Goal: Check status: Check status

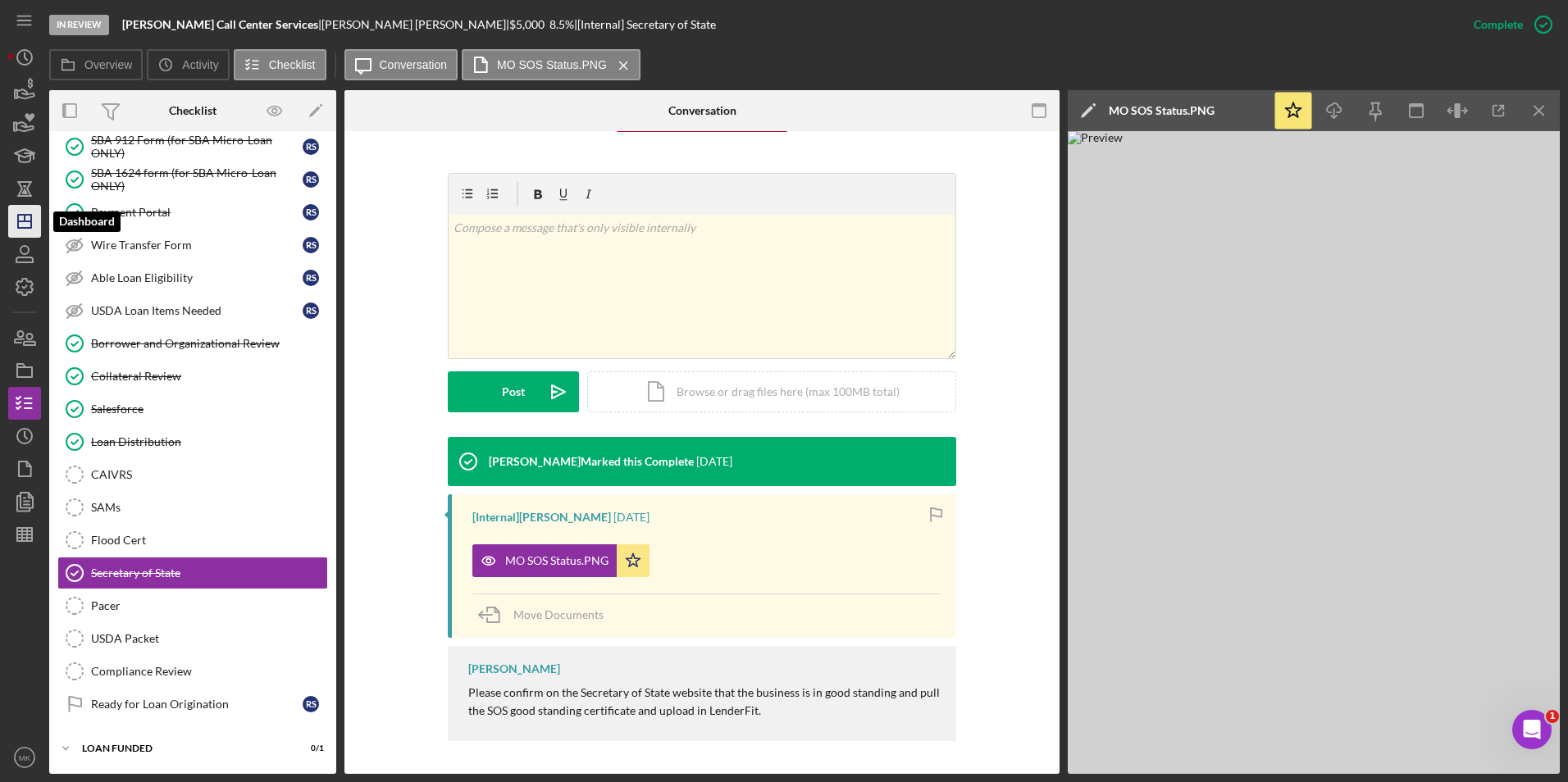
click at [24, 222] on line "button" at bounding box center [24, 222] width 13 height 0
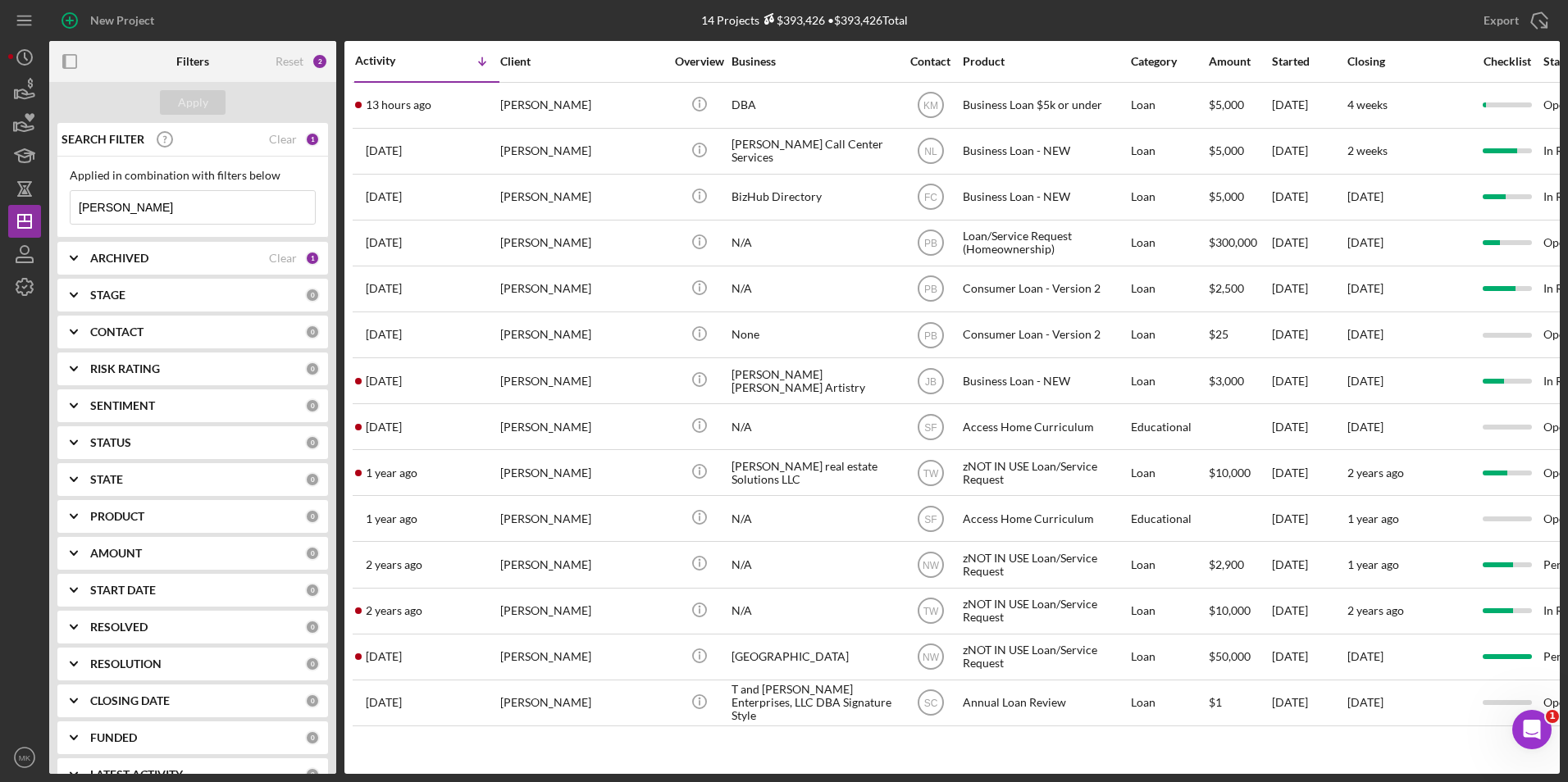
drag, startPoint x: 133, startPoint y: 204, endPoint x: 2, endPoint y: 198, distance: 131.1
click at [2, 198] on div "New Project 14 Projects $393,426 • $393,426 Total [PERSON_NAME] Export Icon/Exp…" at bounding box center [784, 391] width 1568 height 782
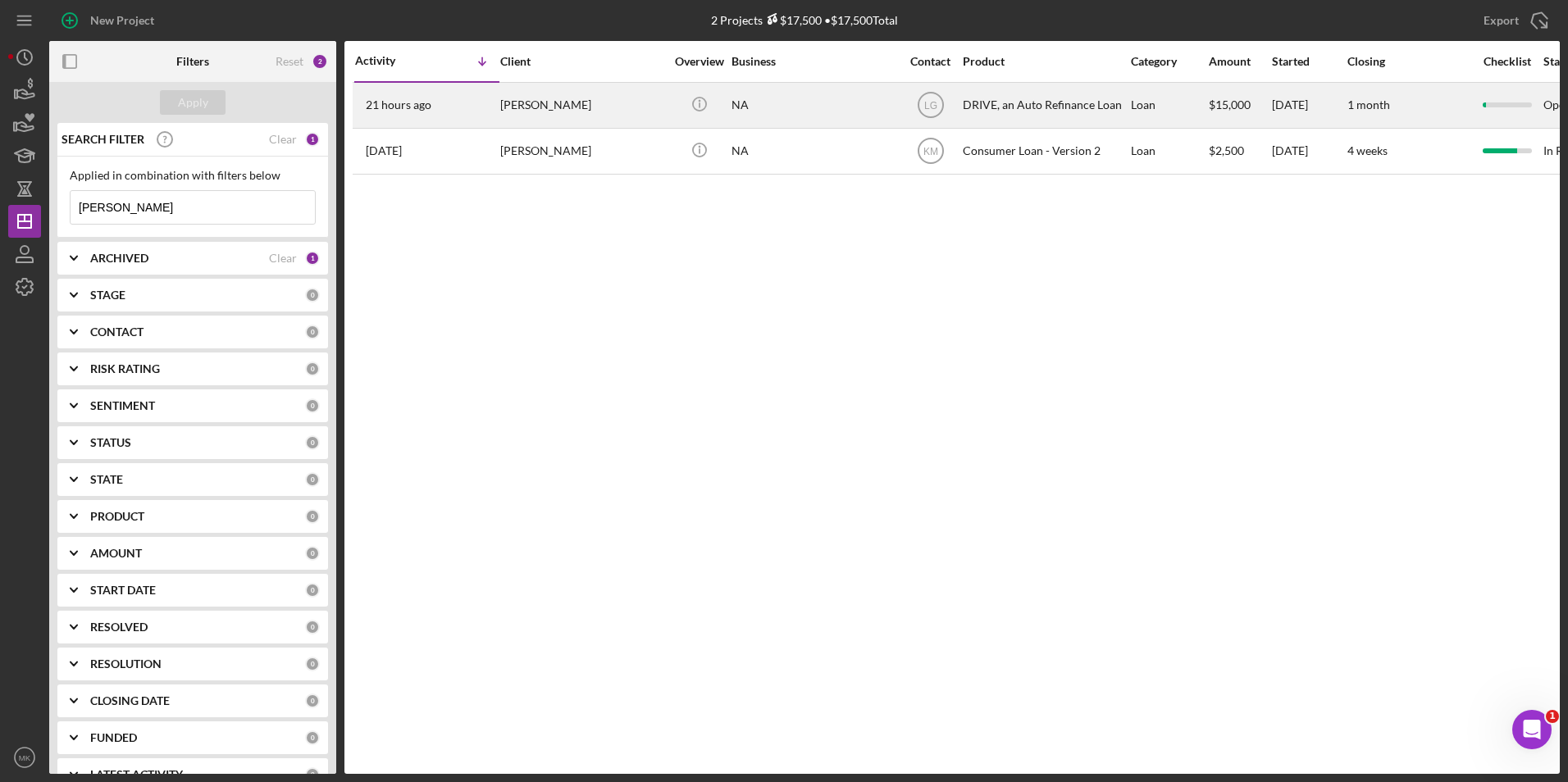
type input "[PERSON_NAME]"
click at [557, 114] on div "[PERSON_NAME]" at bounding box center [582, 105] width 164 height 43
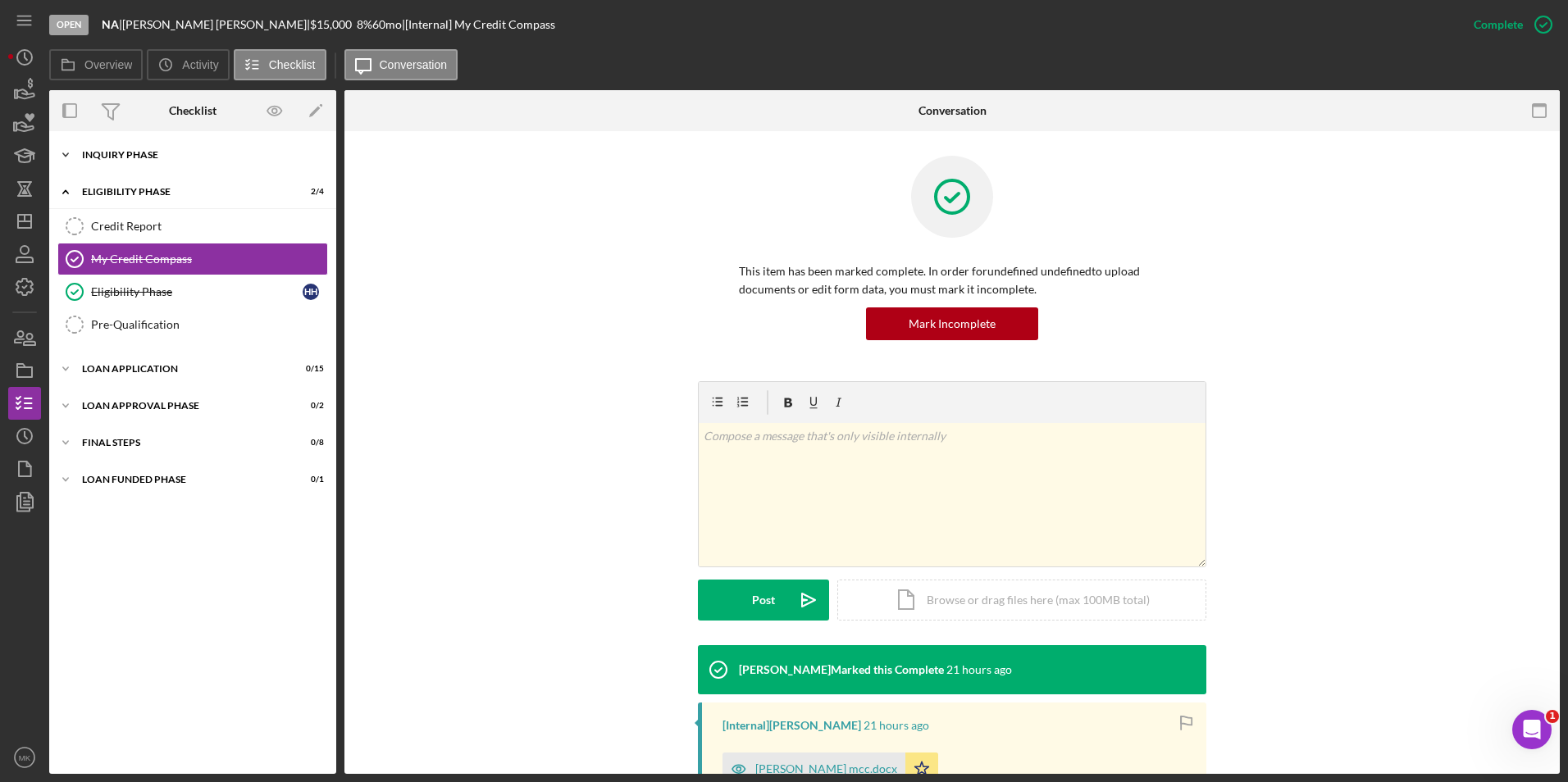
click at [143, 156] on div "Inquiry Phase" at bounding box center [199, 155] width 234 height 10
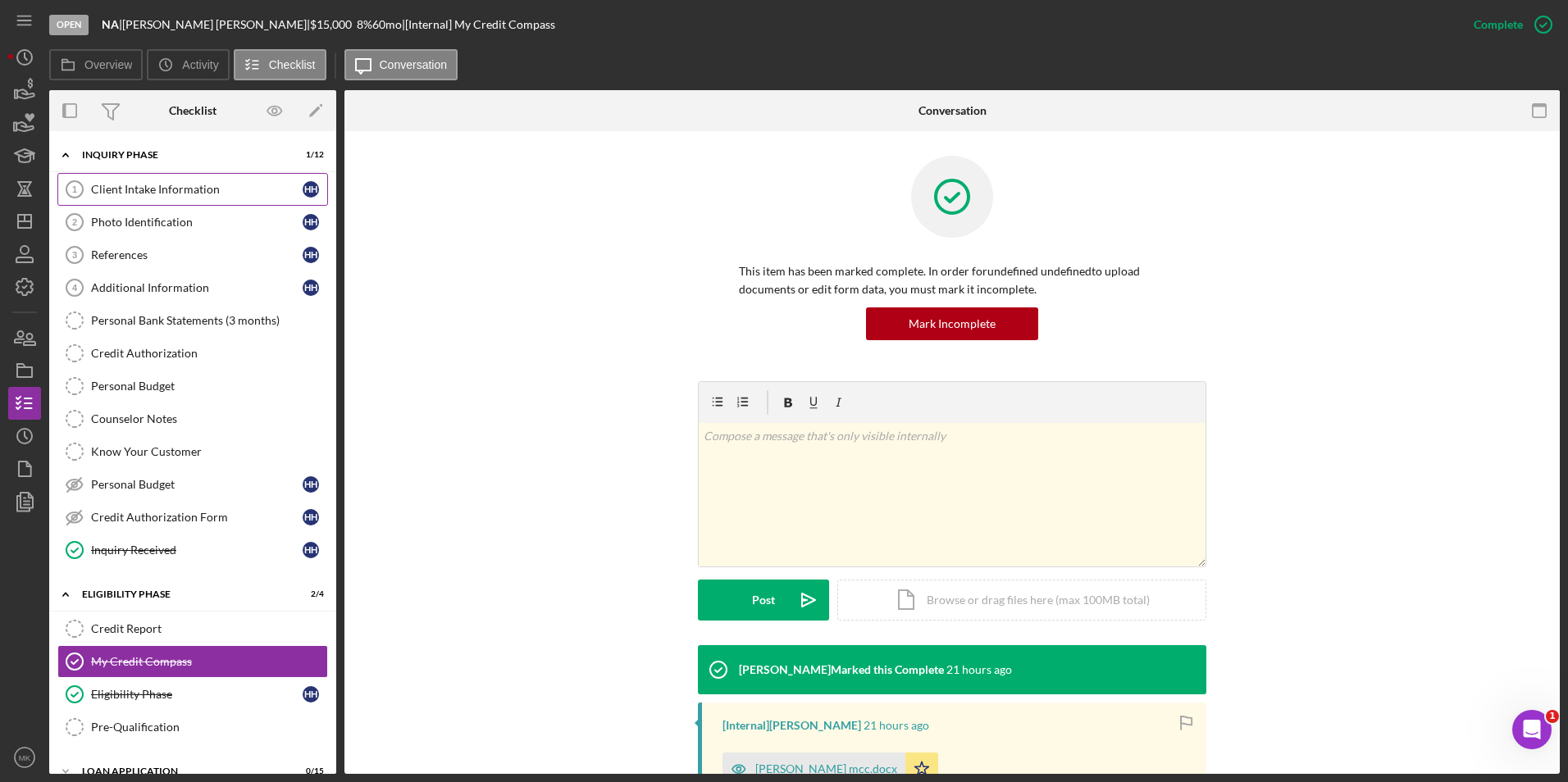
click at [191, 190] on div "Client Intake Information" at bounding box center [197, 188] width 212 height 13
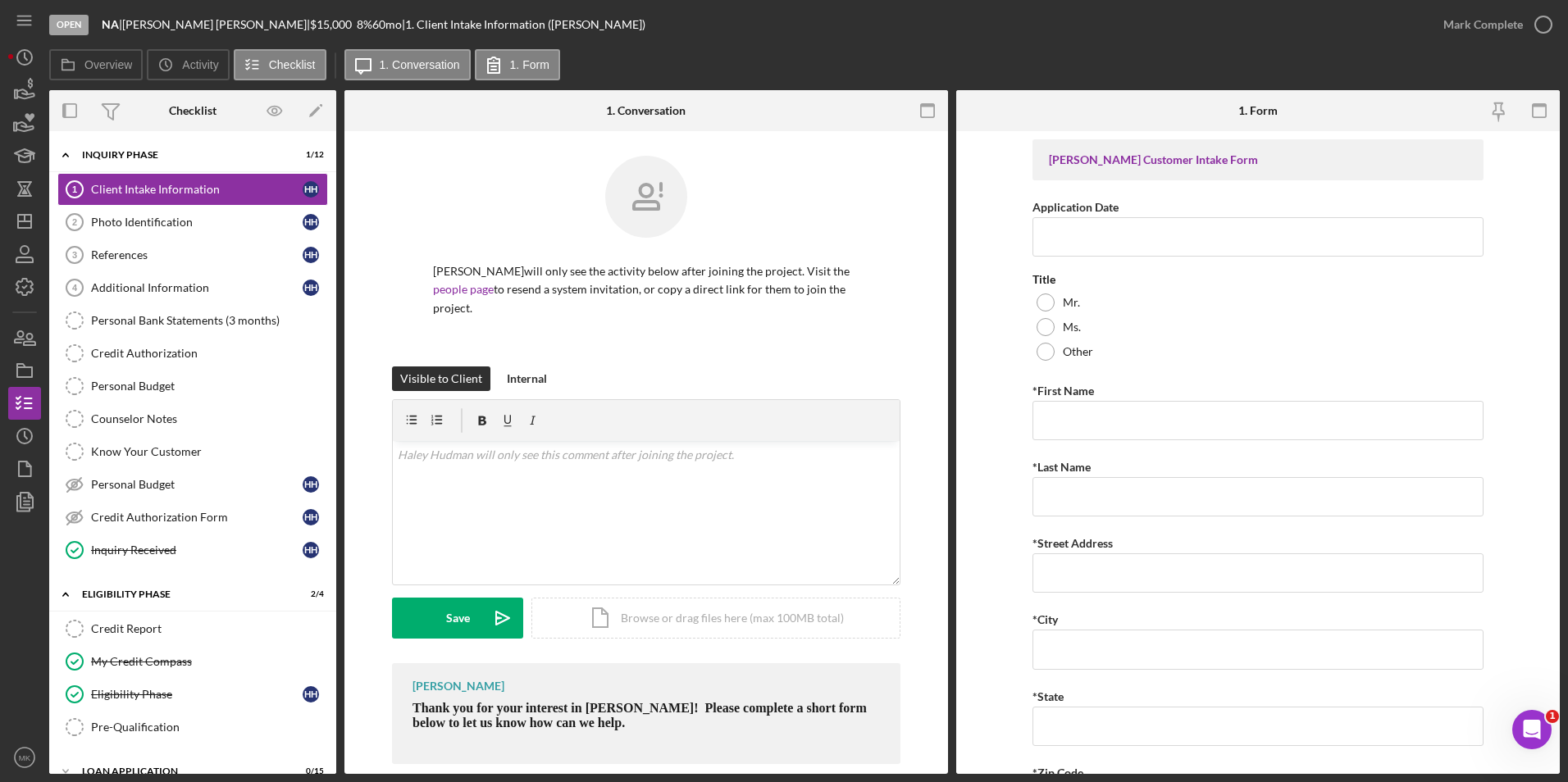
scroll to position [23, 0]
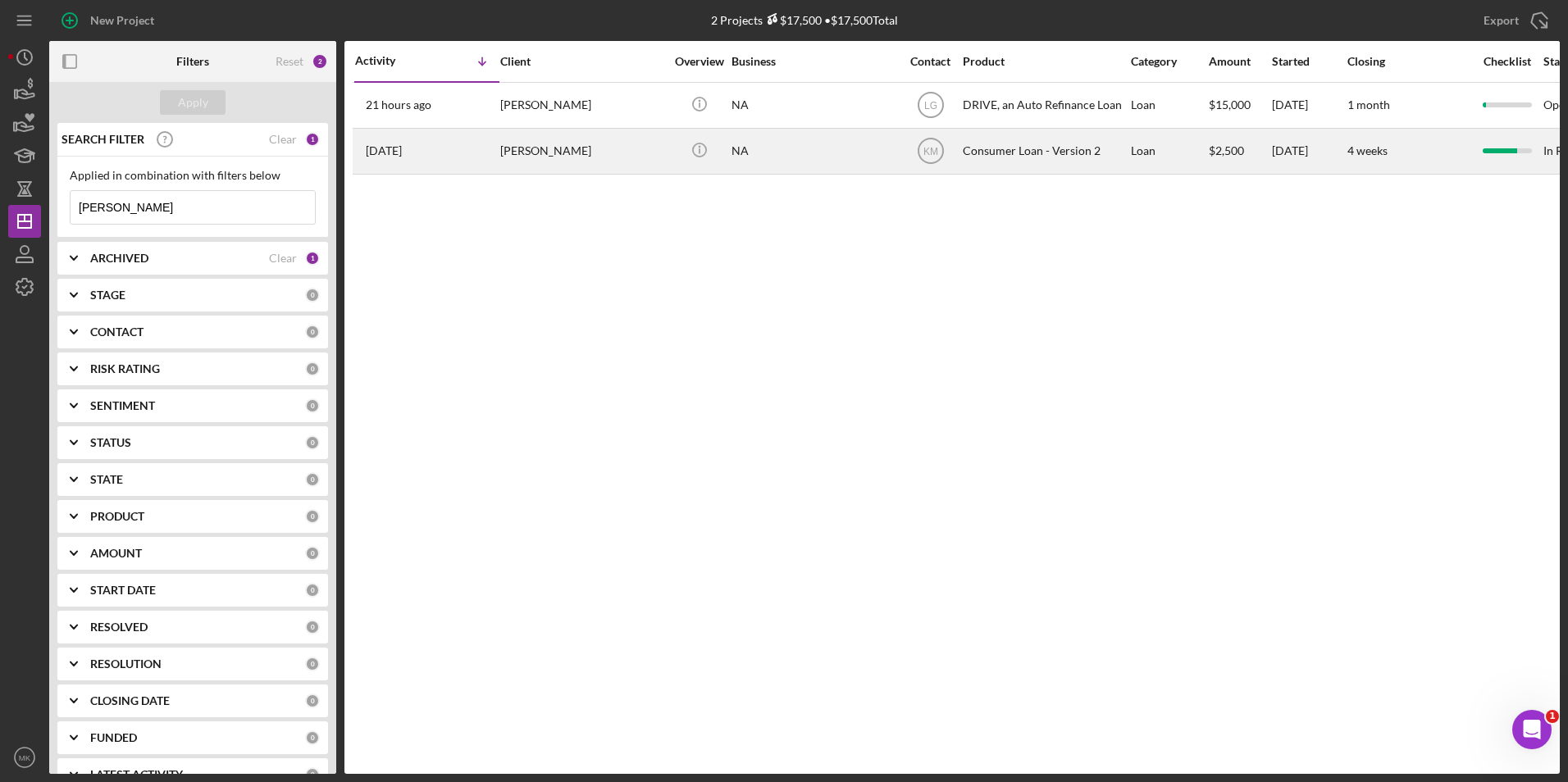
click at [981, 148] on div "Consumer Loan - Version 2" at bounding box center [1044, 151] width 164 height 43
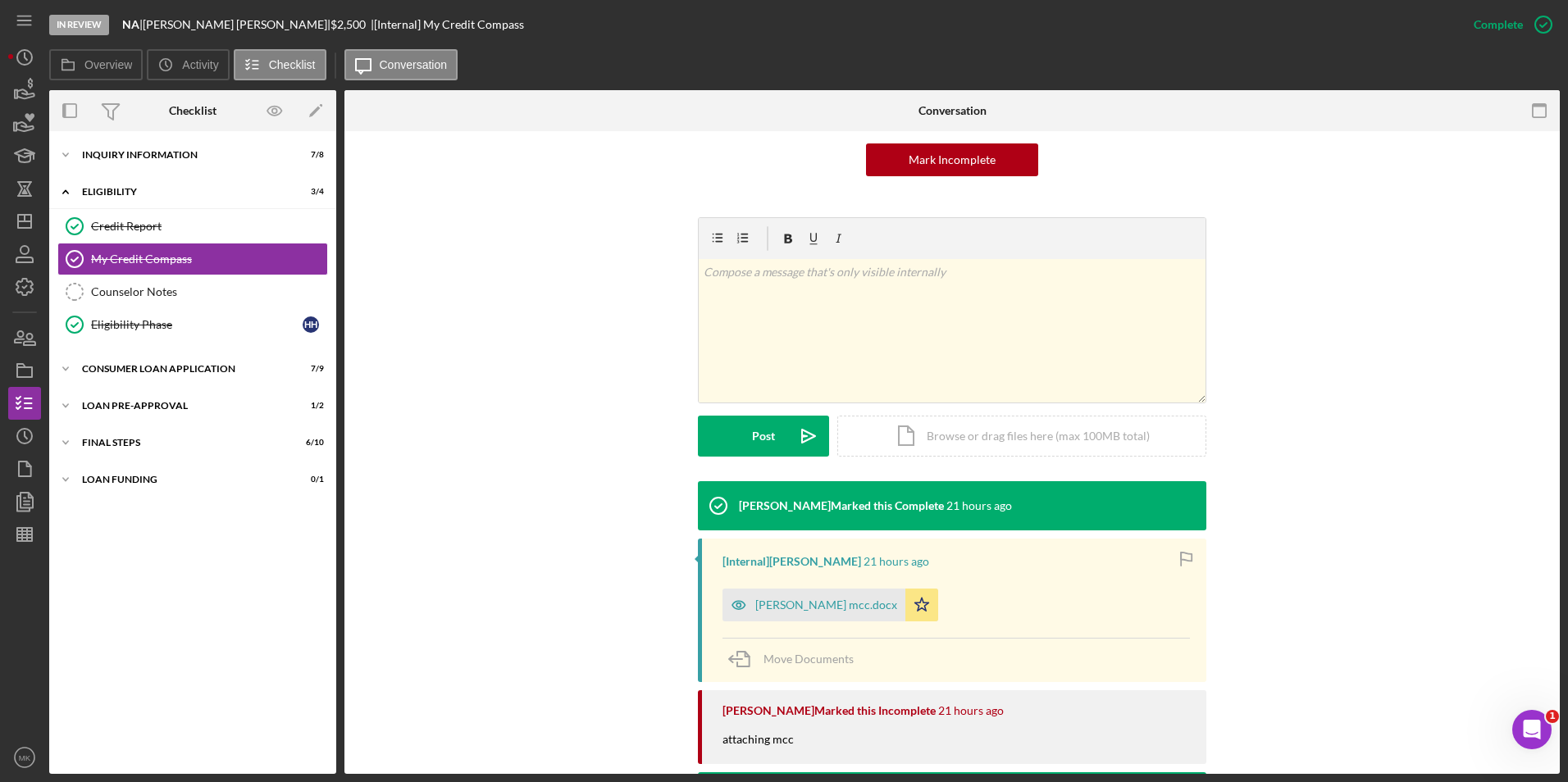
scroll to position [410, 0]
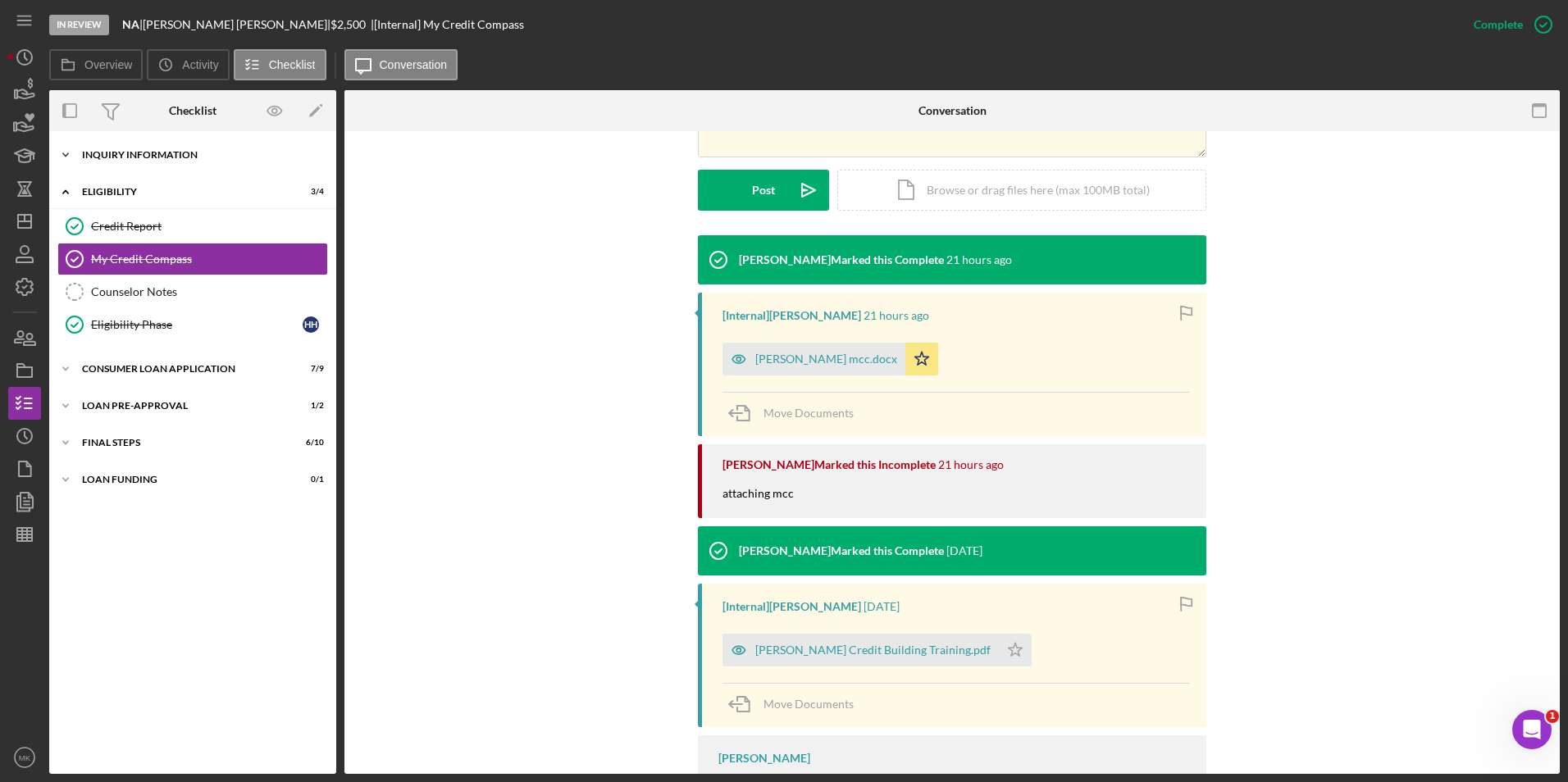
click at [123, 154] on div "Inquiry Information" at bounding box center [199, 155] width 234 height 10
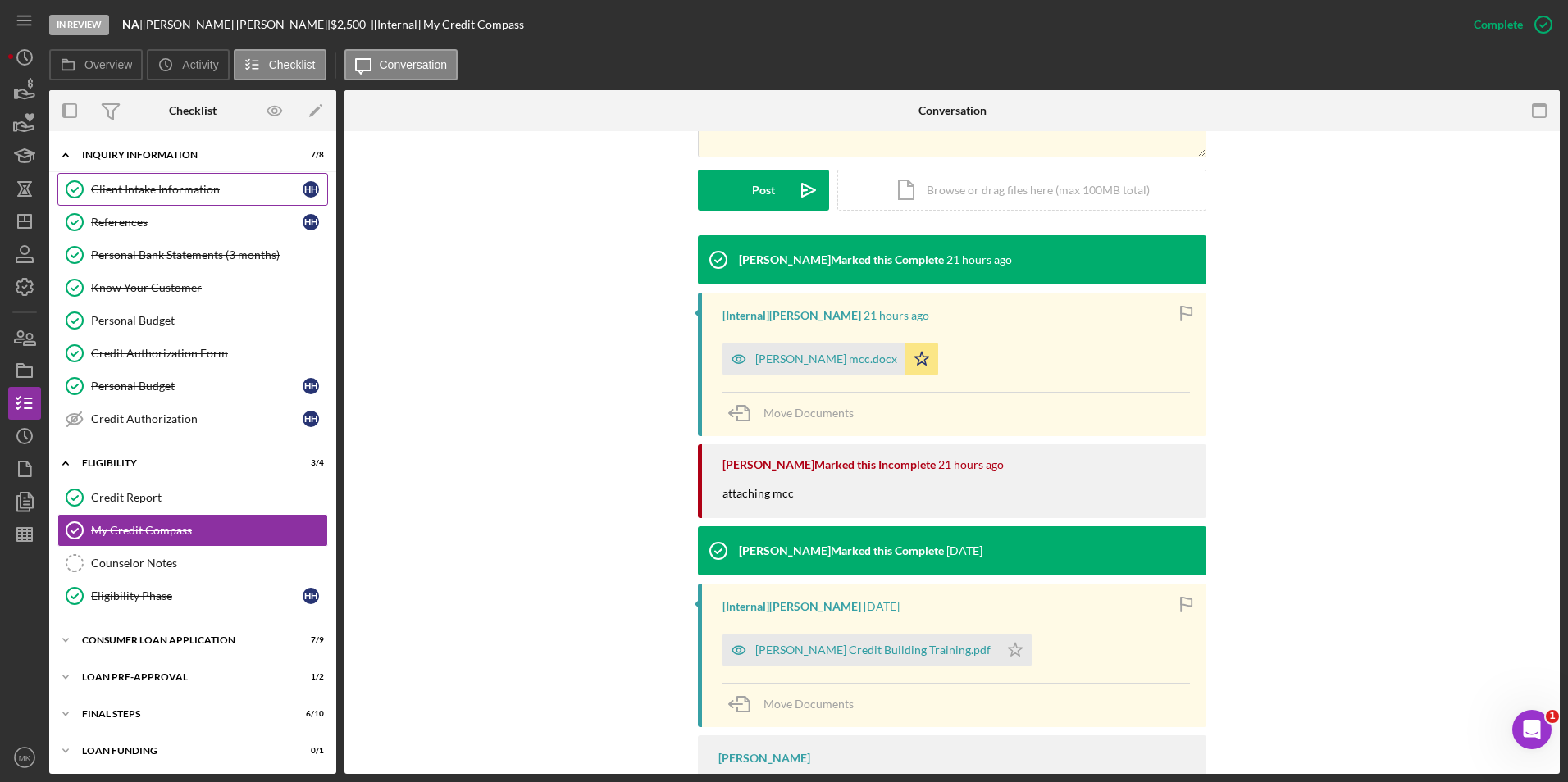
click at [150, 190] on div "Client Intake Information" at bounding box center [197, 188] width 212 height 13
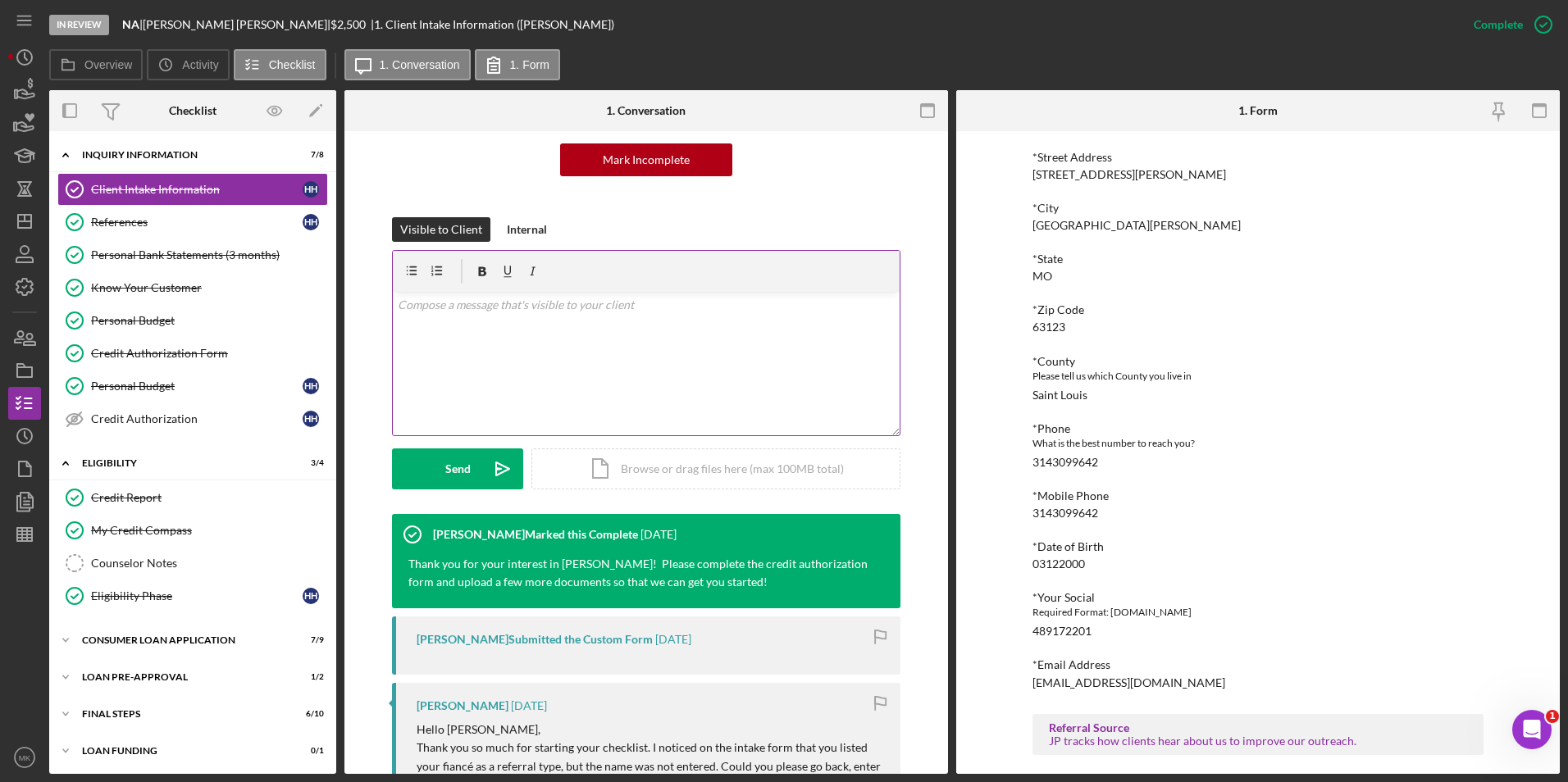
scroll to position [328, 0]
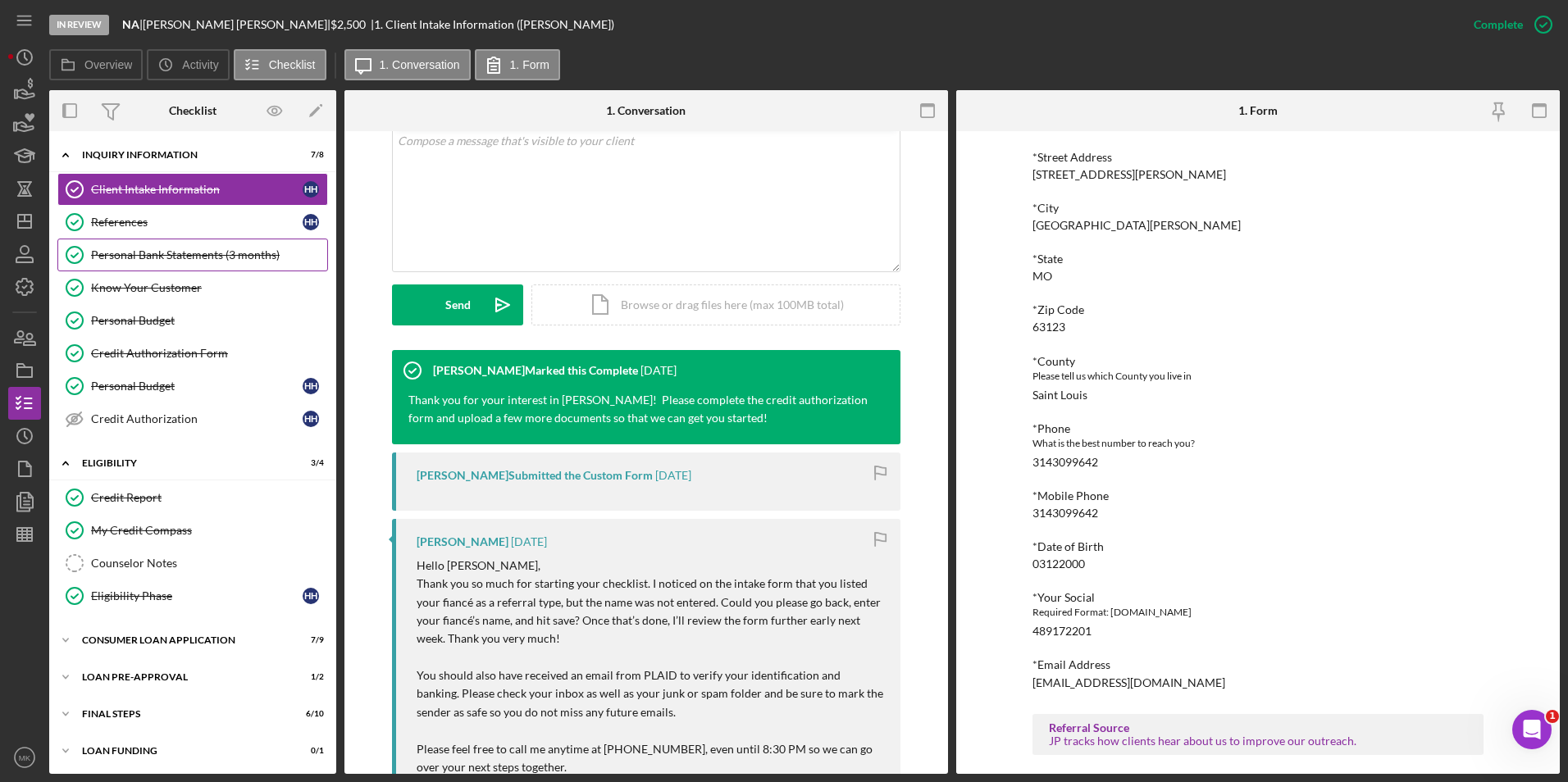
click at [167, 262] on div "Personal Bank Statements (3 months)" at bounding box center [209, 254] width 236 height 13
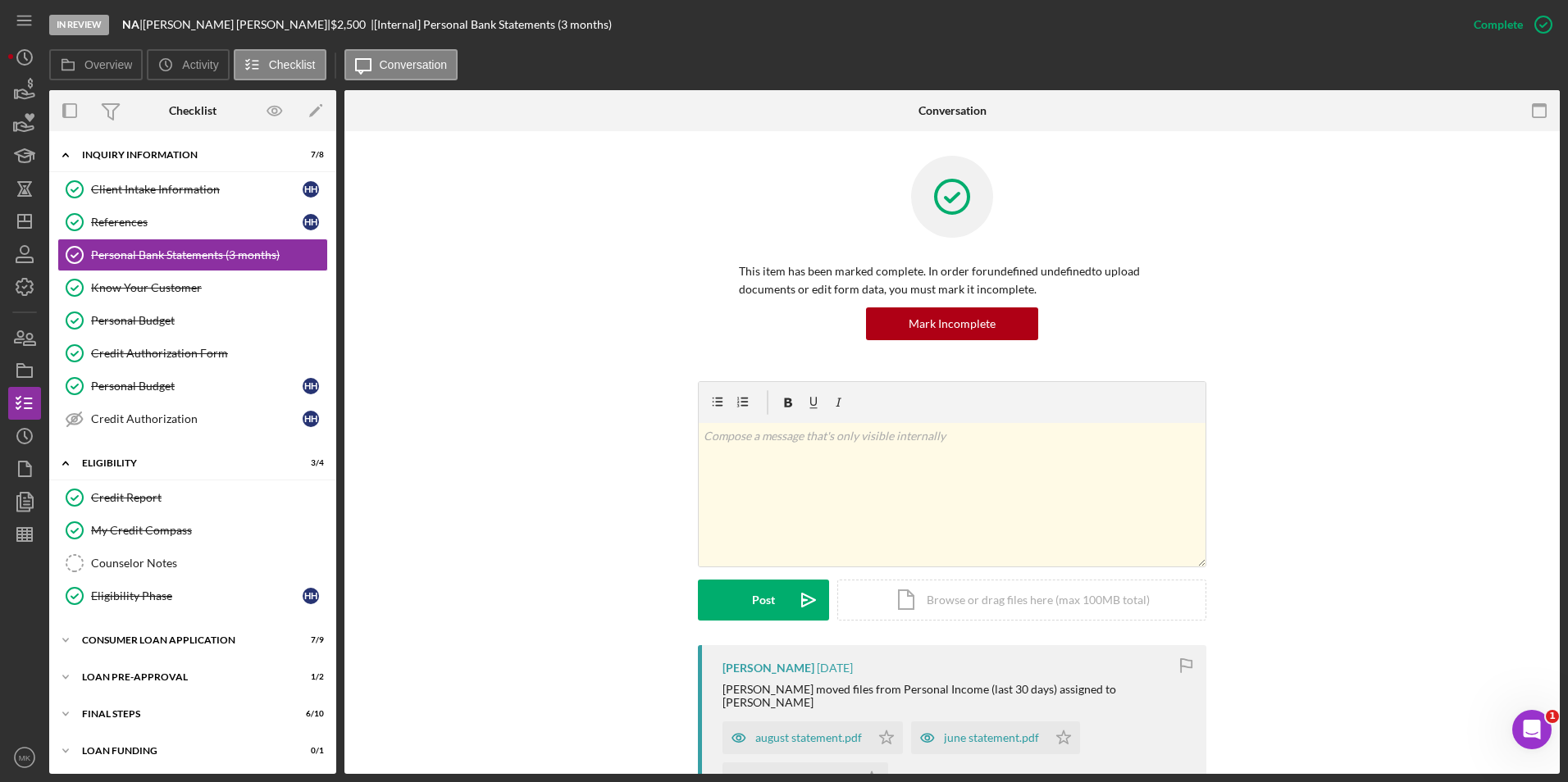
scroll to position [328, 0]
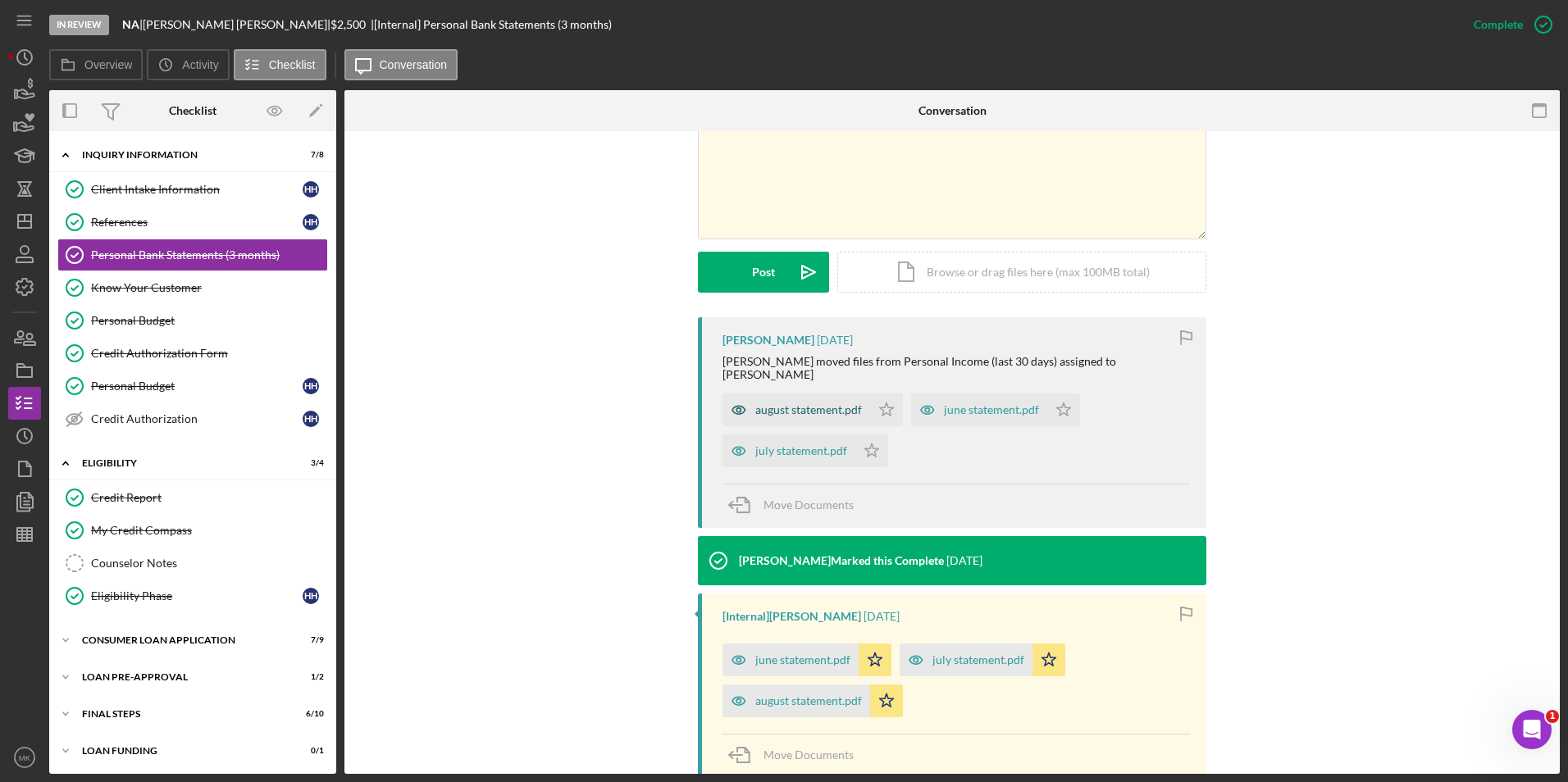
click at [800, 403] on div "august statement.pdf" at bounding box center [809, 409] width 107 height 13
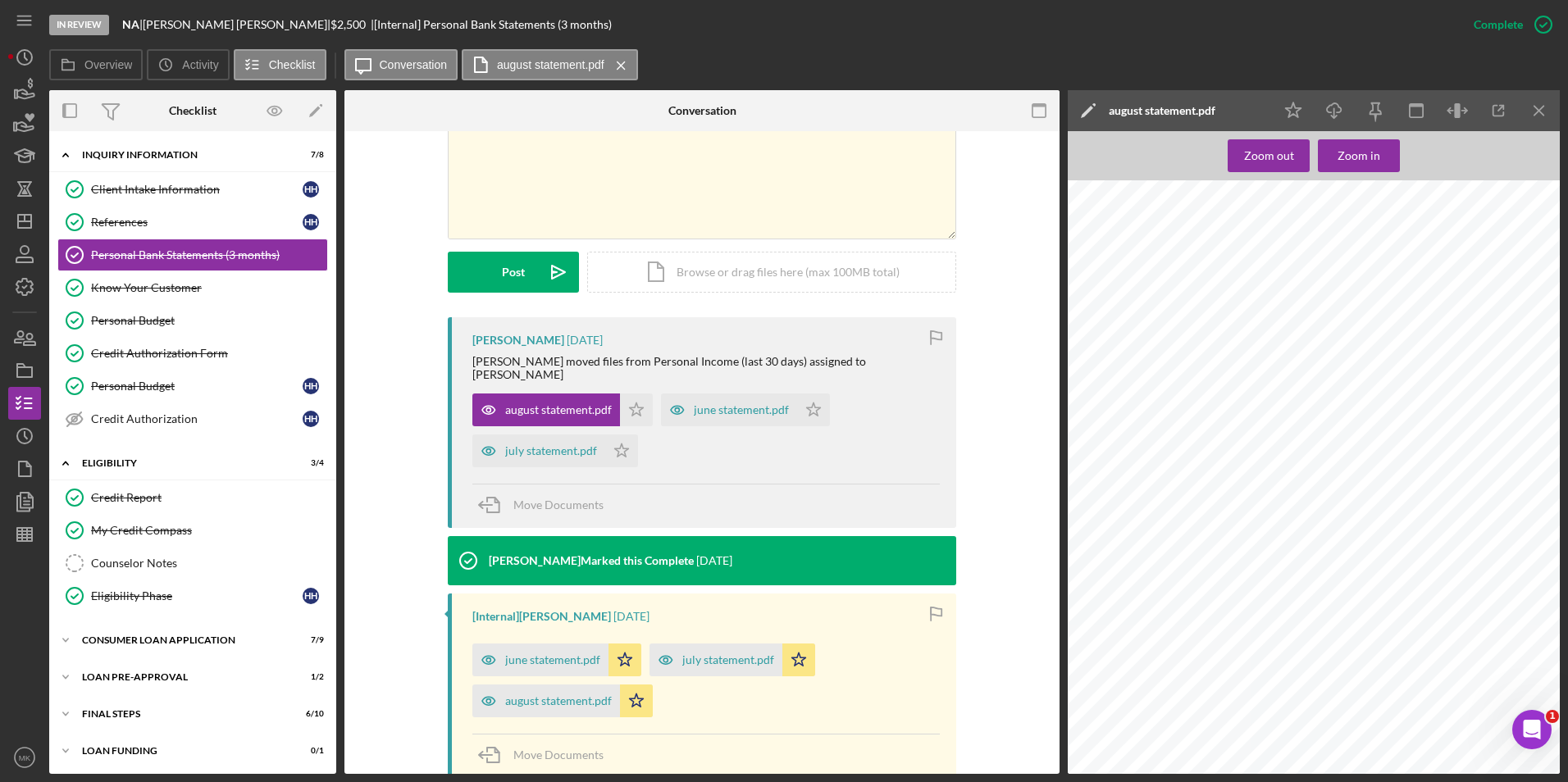
scroll to position [2016, 0]
click at [723, 403] on div "june statement.pdf" at bounding box center [741, 409] width 95 height 13
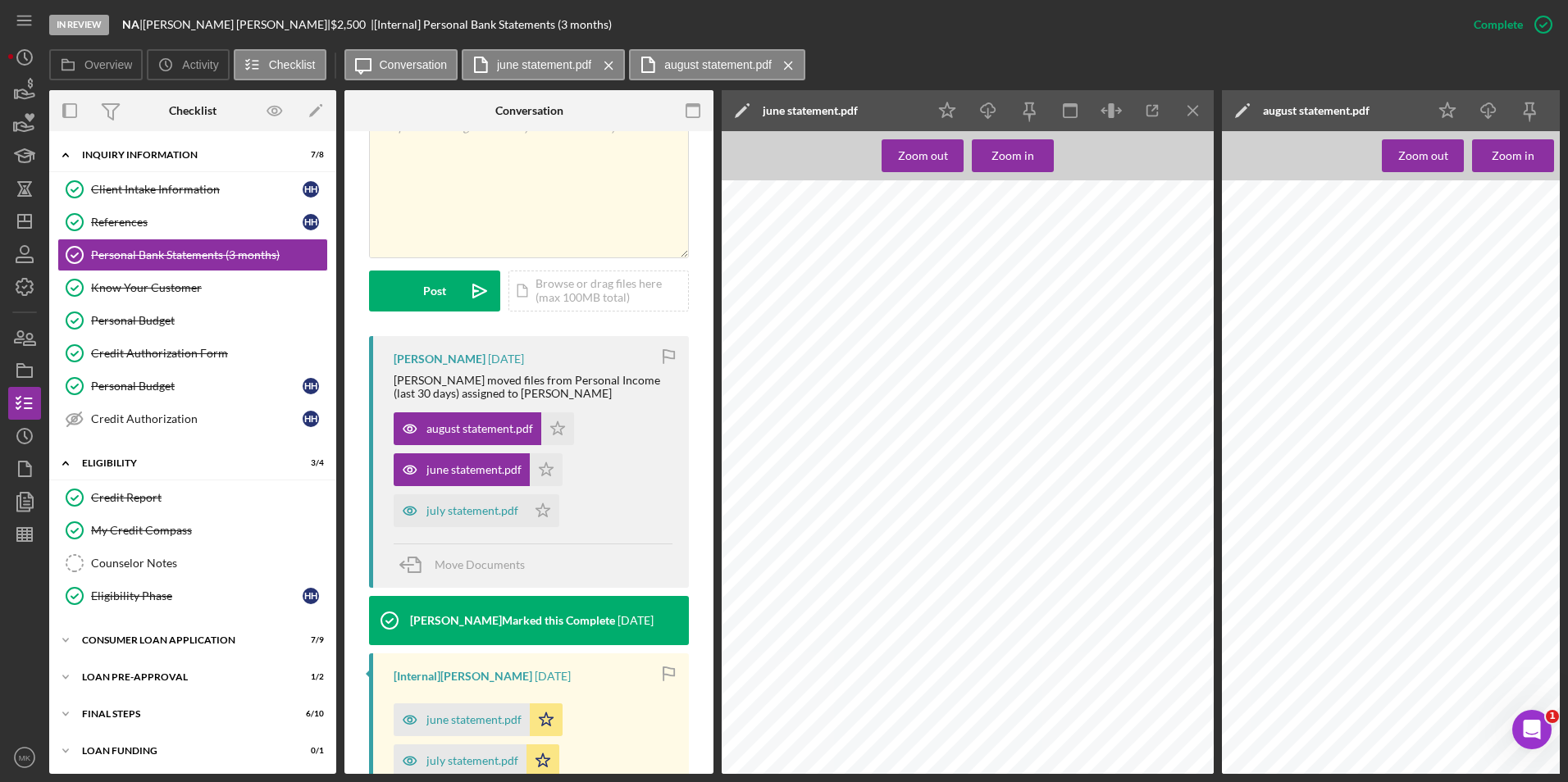
scroll to position [1558, 0]
click at [147, 495] on div "Credit Report" at bounding box center [209, 497] width 236 height 13
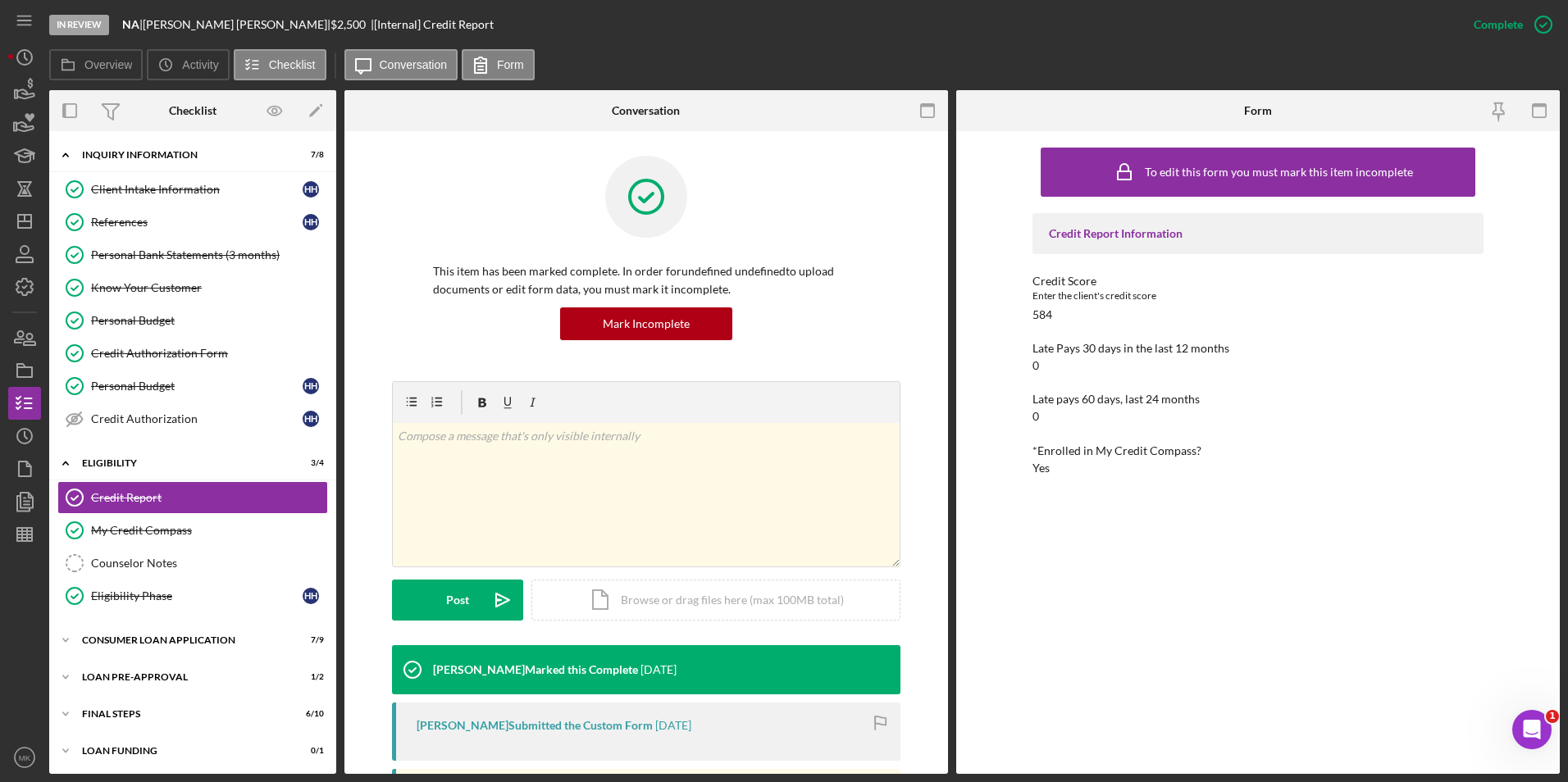
scroll to position [327, 0]
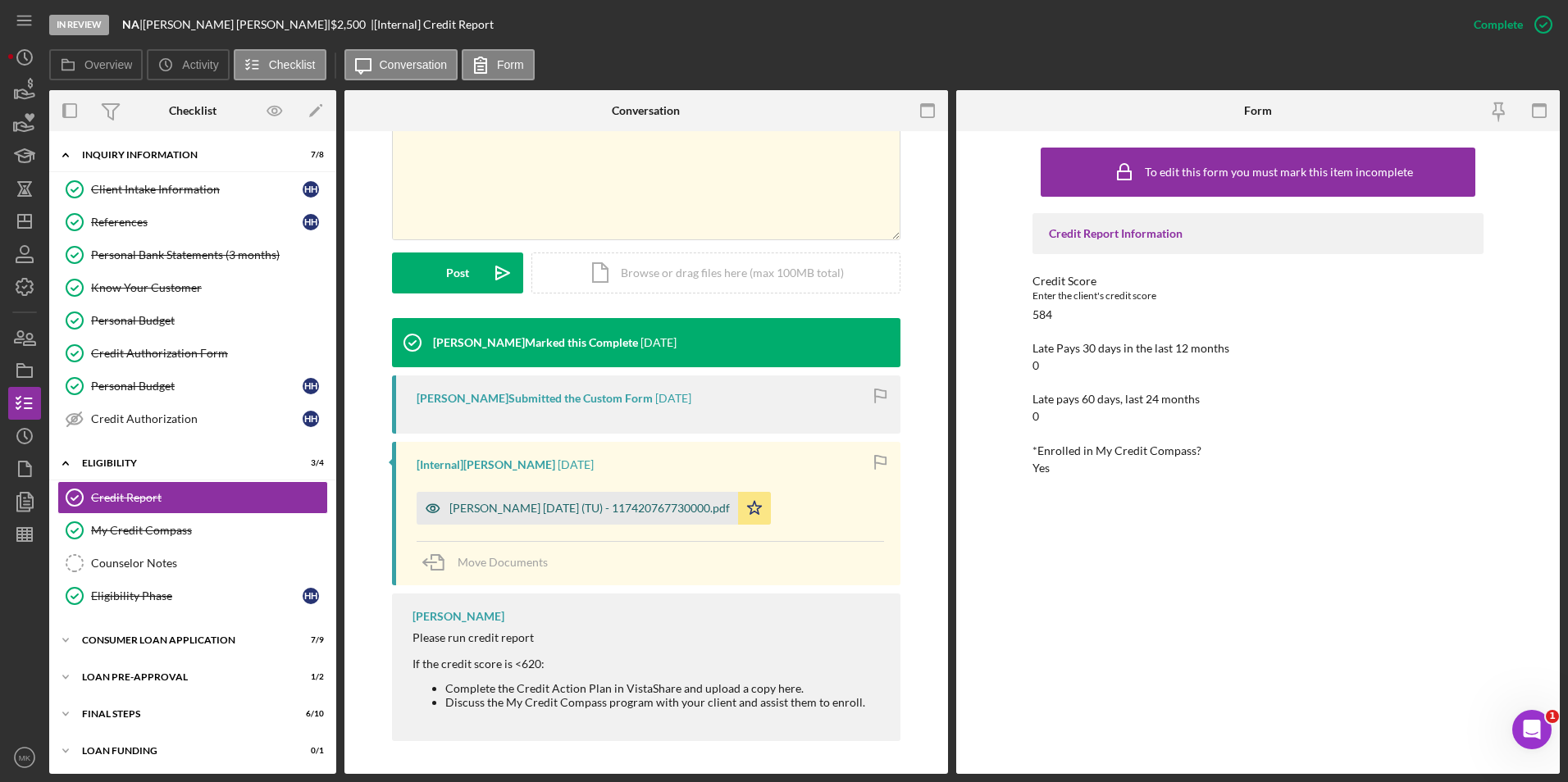
click at [633, 509] on div "[PERSON_NAME] [DATE] (TU) - 117420767730000.pdf" at bounding box center [590, 508] width 281 height 13
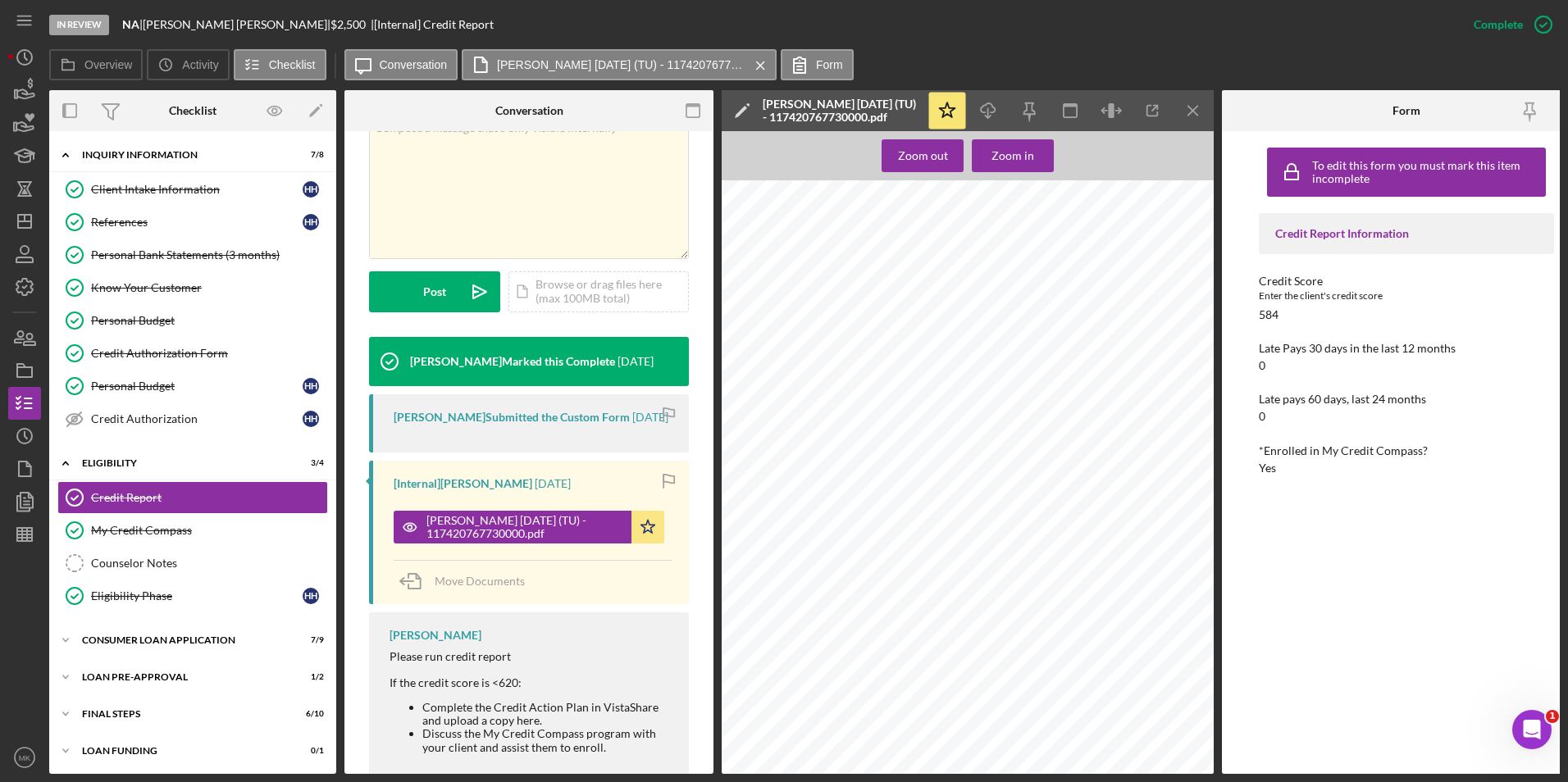
scroll to position [2625, 0]
click at [141, 673] on div "Loan Pre-Approval" at bounding box center [199, 677] width 234 height 10
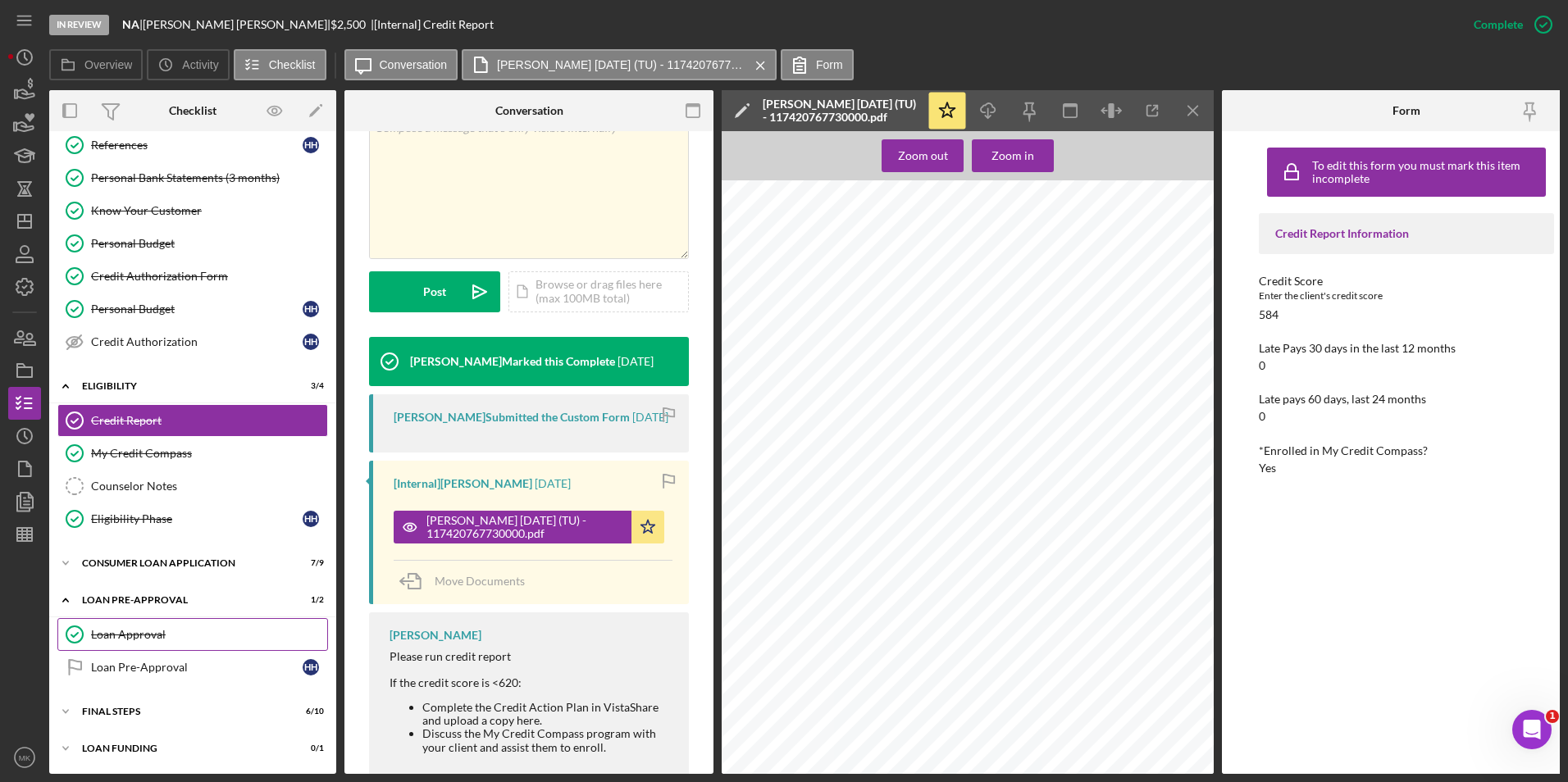
click at [137, 628] on div "Loan Approval" at bounding box center [209, 634] width 236 height 13
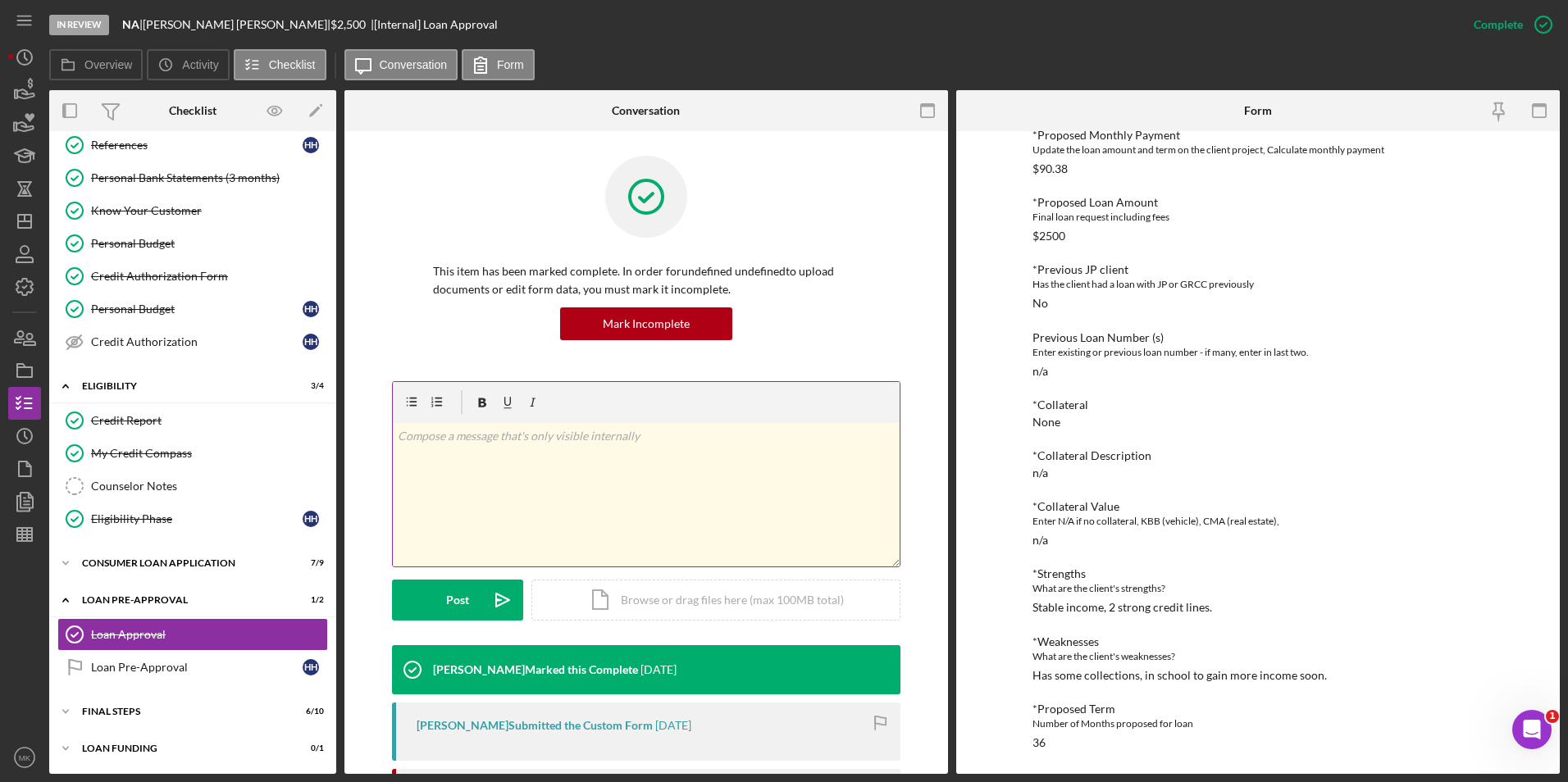
scroll to position [492, 0]
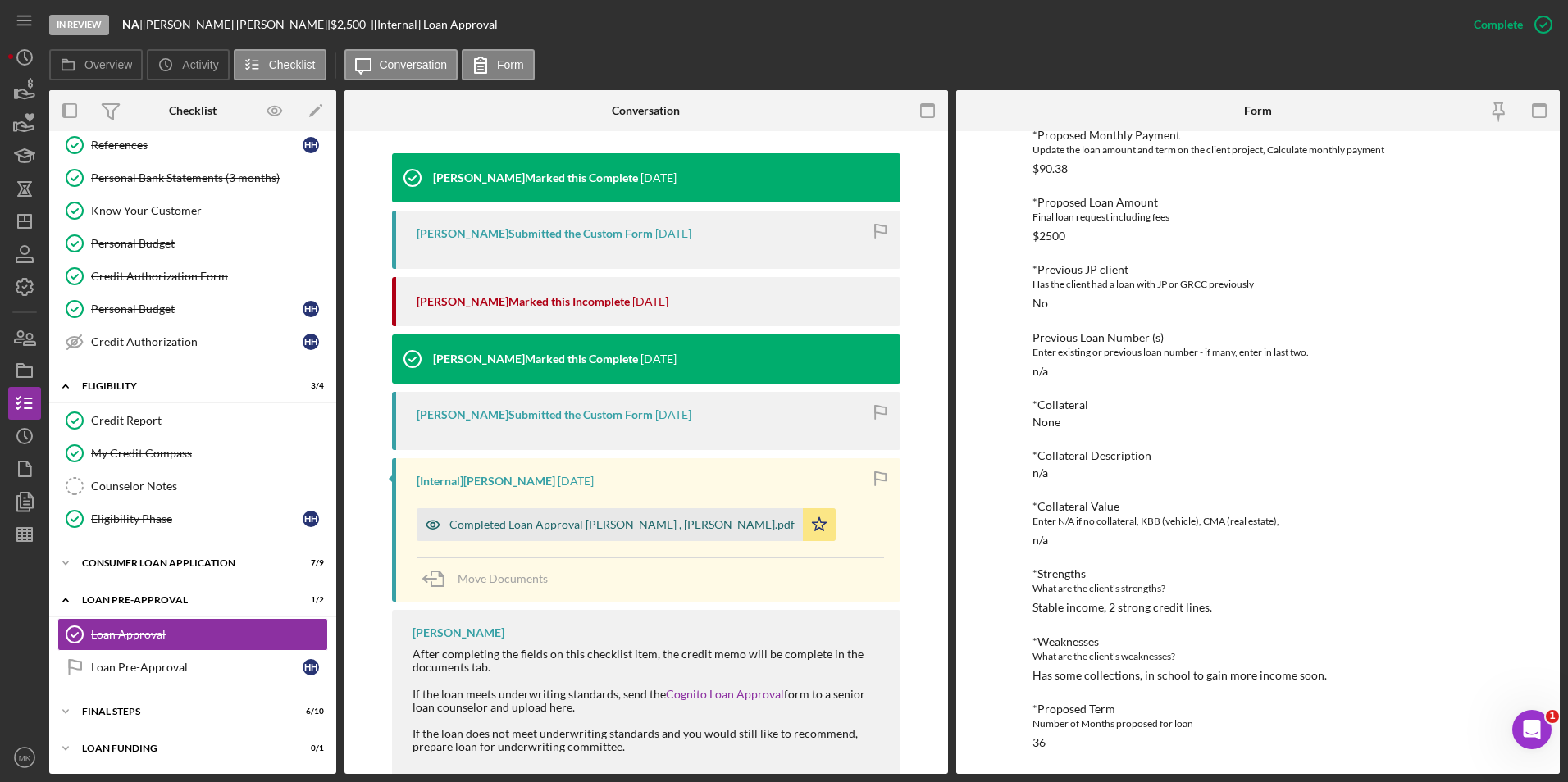
click at [560, 521] on div "Completed Loan Approval [PERSON_NAME] , [PERSON_NAME].pdf" at bounding box center [622, 524] width 345 height 13
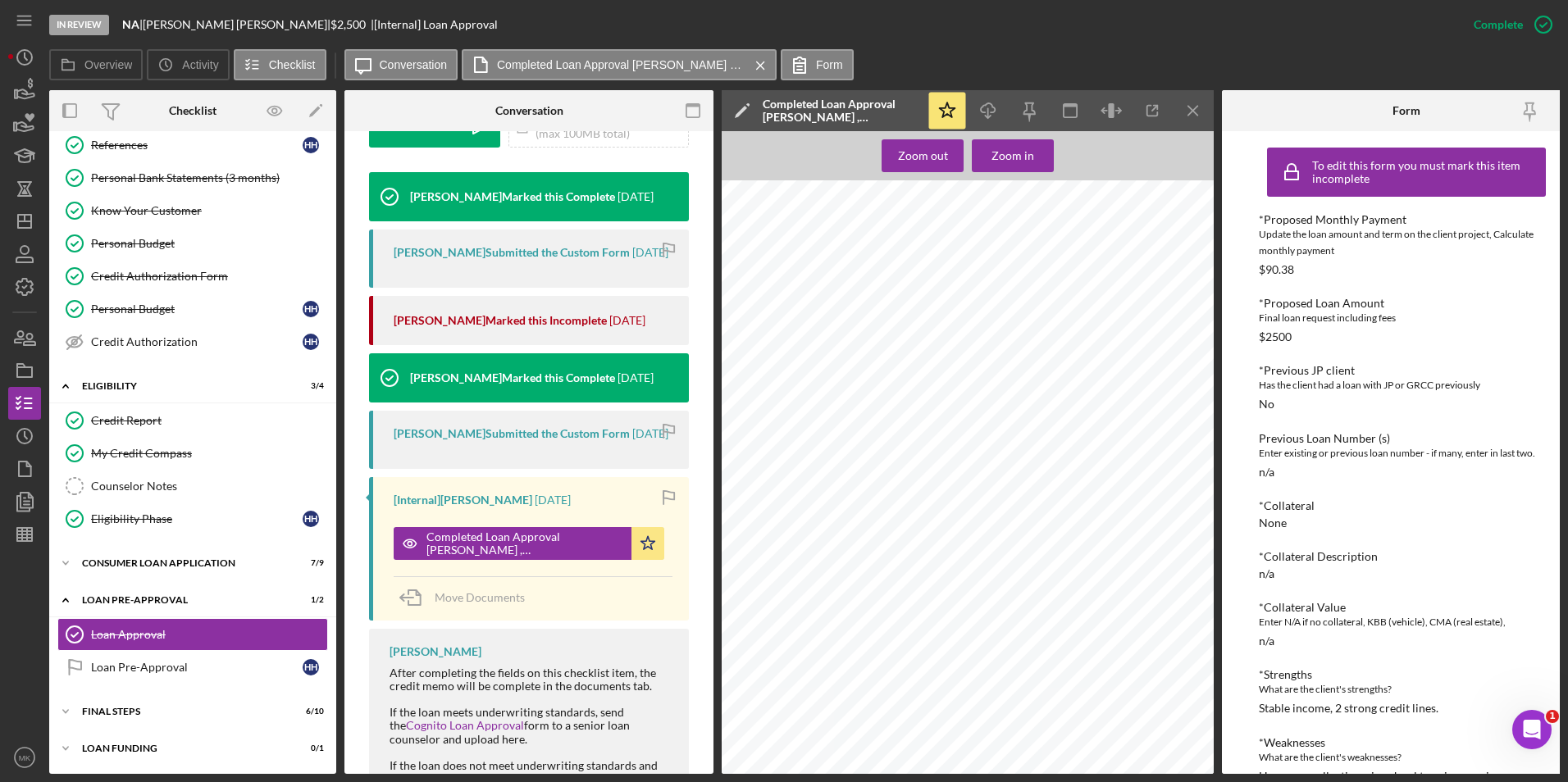
scroll to position [0, 0]
click at [161, 452] on div "My Credit Compass" at bounding box center [209, 453] width 236 height 13
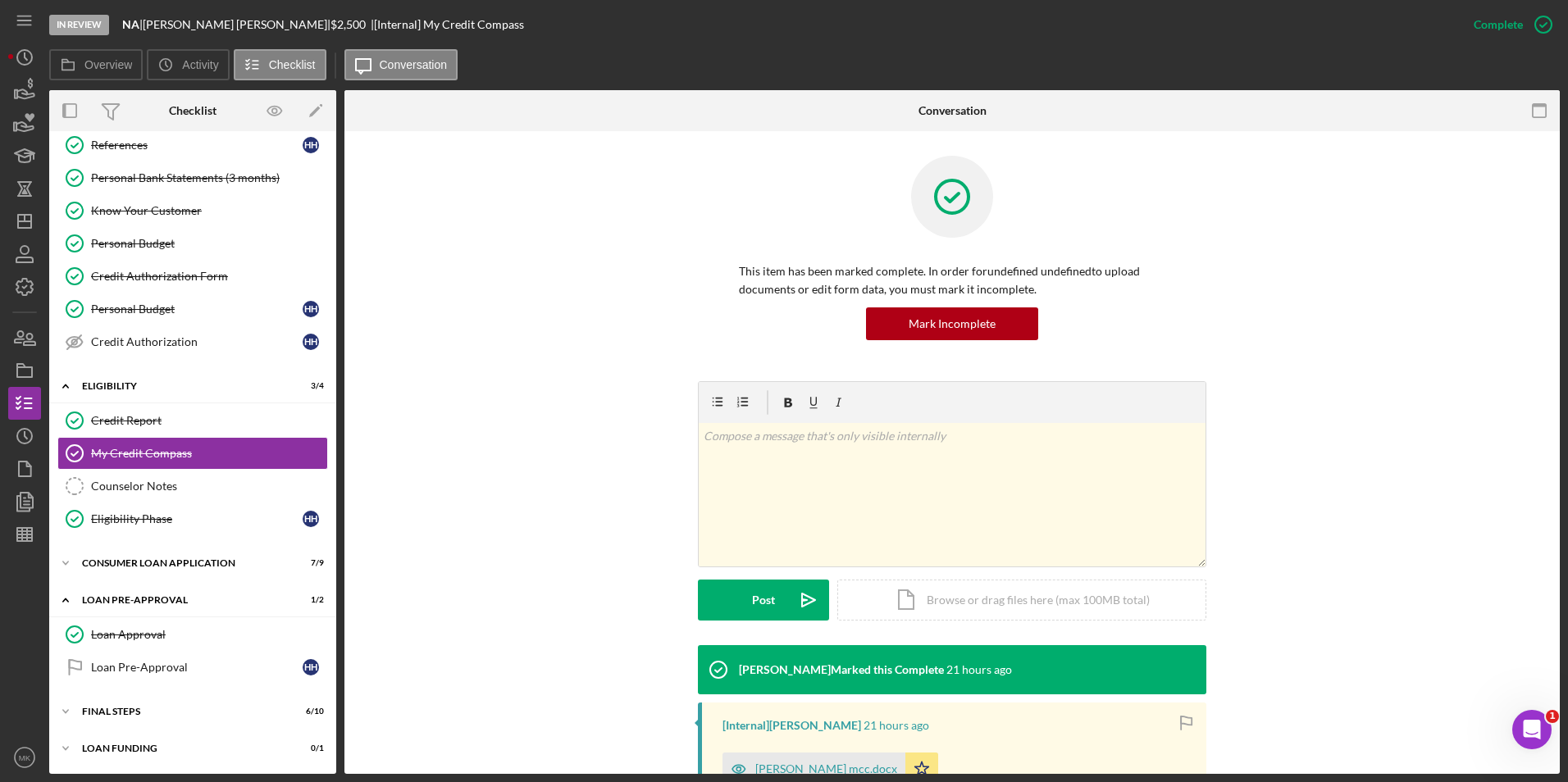
scroll to position [492, 0]
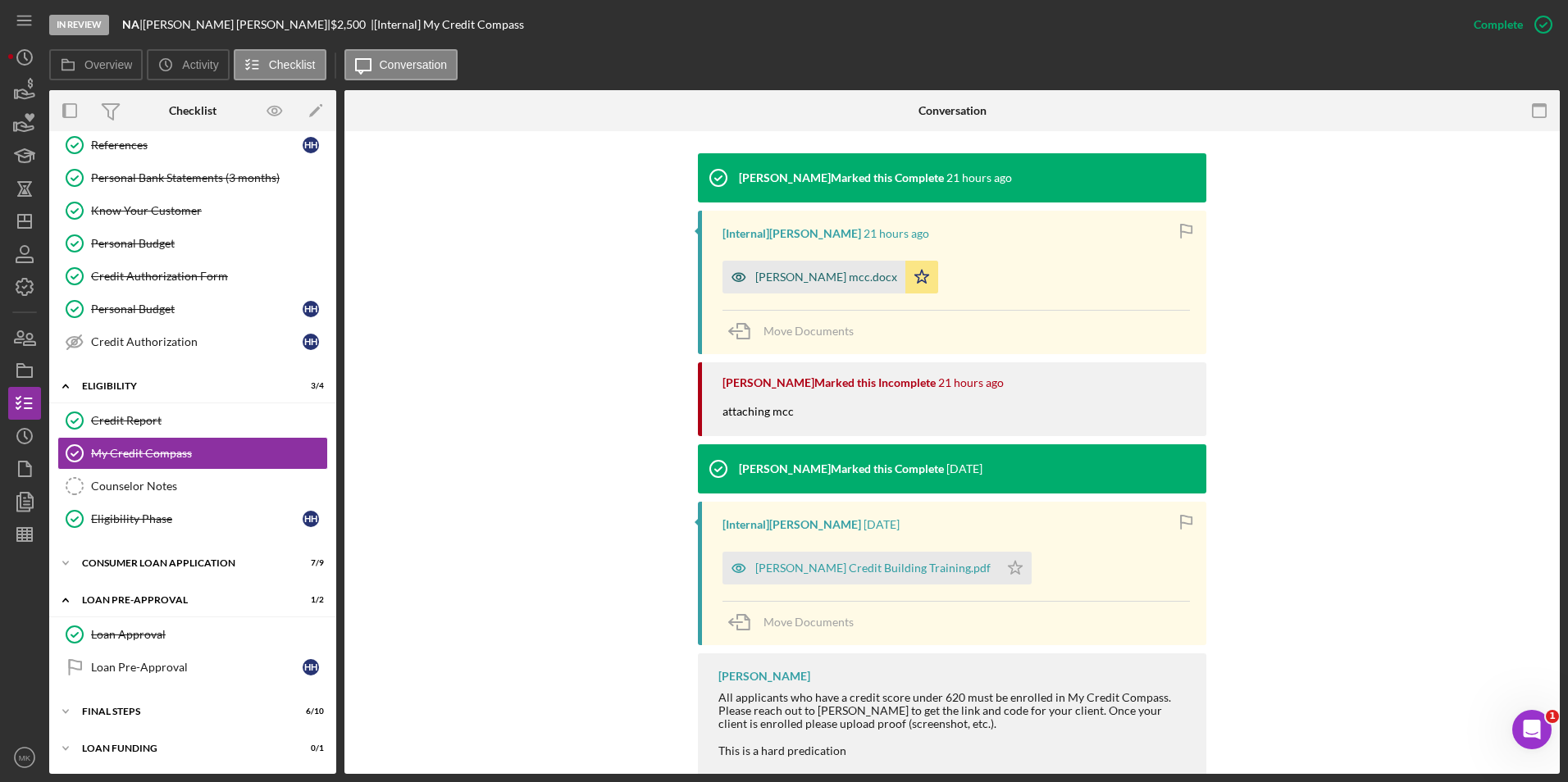
click at [821, 278] on div "[PERSON_NAME] mcc.docx" at bounding box center [826, 277] width 142 height 13
